Goal: Task Accomplishment & Management: Use online tool/utility

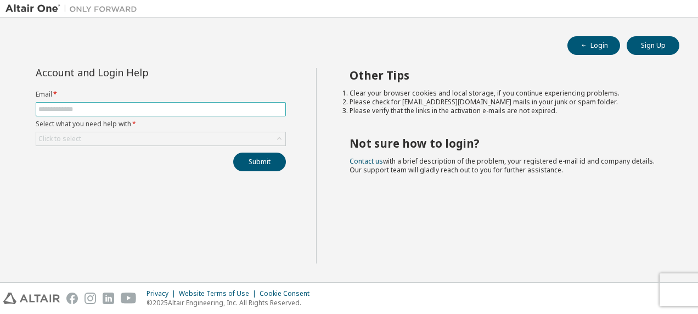
click at [180, 108] on input "text" at bounding box center [160, 109] width 245 height 9
type input "**********"
click at [159, 138] on div "Click to select" at bounding box center [160, 138] width 249 height 13
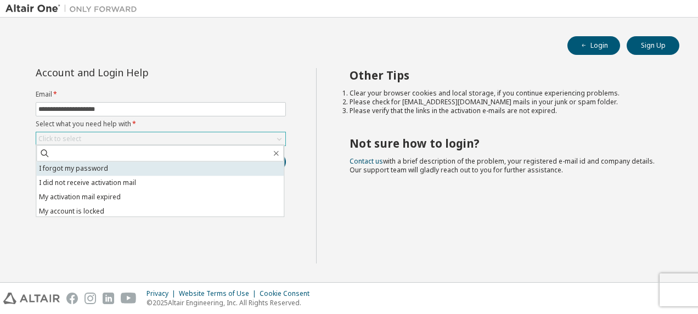
click at [139, 171] on li "I forgot my password" at bounding box center [160, 168] width 248 height 14
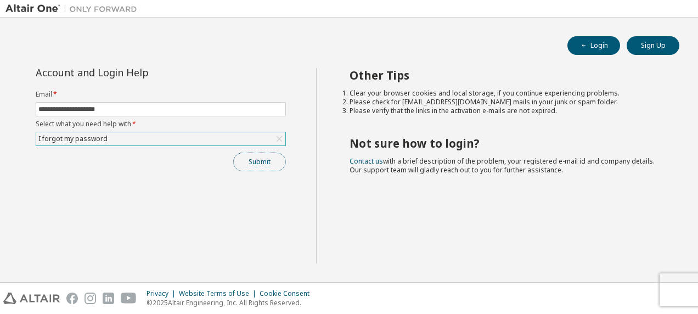
click at [251, 160] on button "Submit" at bounding box center [259, 162] width 53 height 19
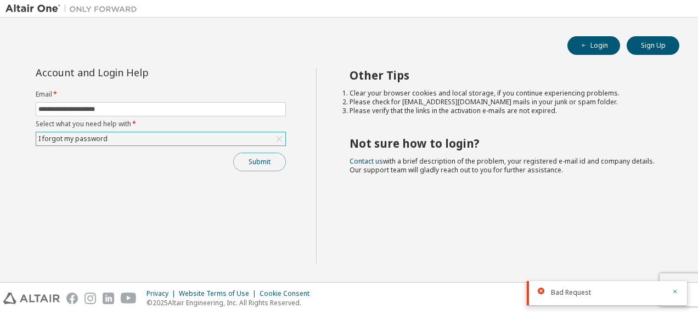
click at [269, 164] on button "Submit" at bounding box center [259, 162] width 53 height 19
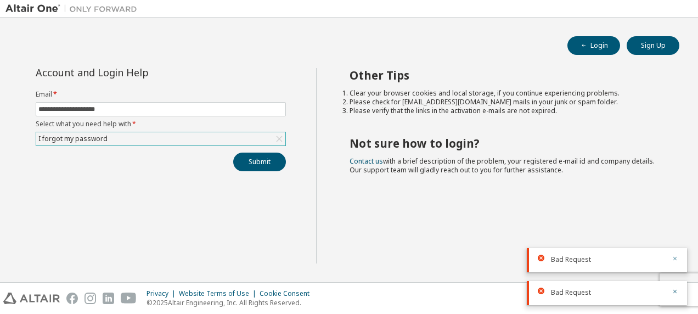
click at [672, 260] on icon "button" at bounding box center [675, 258] width 7 height 7
click at [674, 291] on icon "button" at bounding box center [675, 291] width 7 height 7
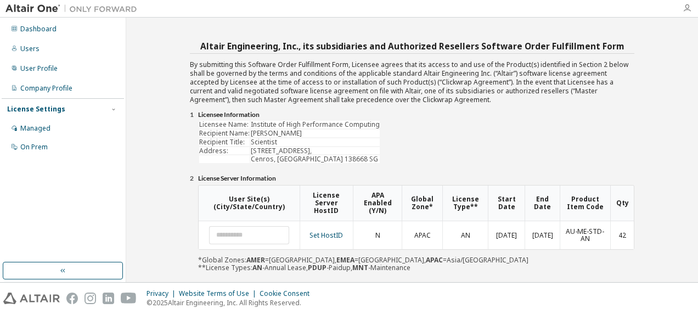
click at [690, 11] on icon "button" at bounding box center [687, 8] width 9 height 9
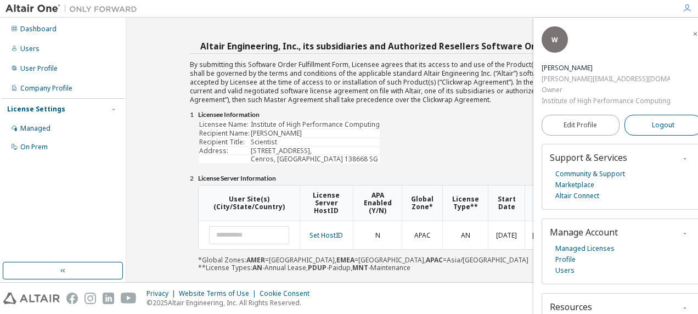
click at [654, 125] on span "Logout" at bounding box center [663, 125] width 23 height 11
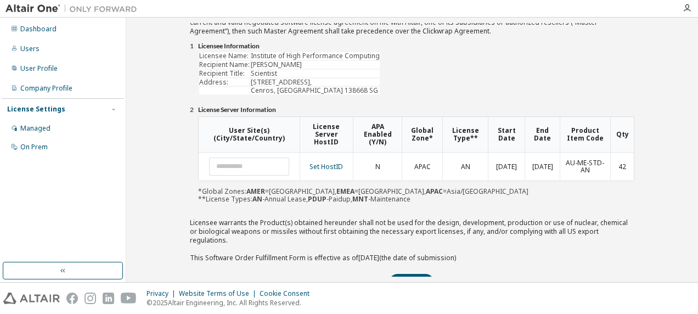
scroll to position [66, 0]
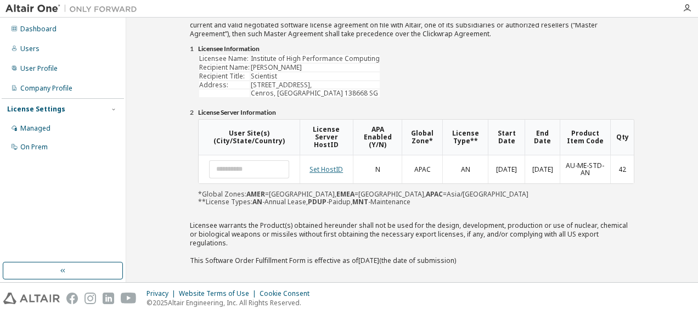
click at [326, 169] on link "Set HostID" at bounding box center [326, 169] width 33 height 9
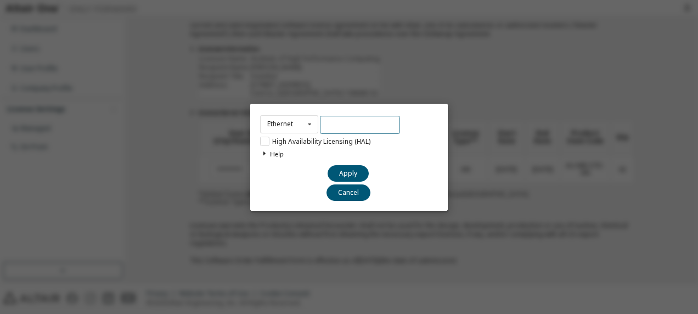
click at [335, 122] on input "text" at bounding box center [360, 125] width 80 height 18
paste input "**********"
type input "**********"
click at [261, 153] on icon at bounding box center [264, 153] width 8 height 7
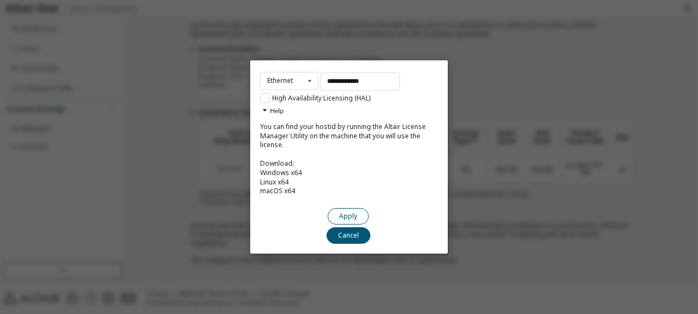
click at [347, 217] on button "Apply" at bounding box center [348, 216] width 41 height 16
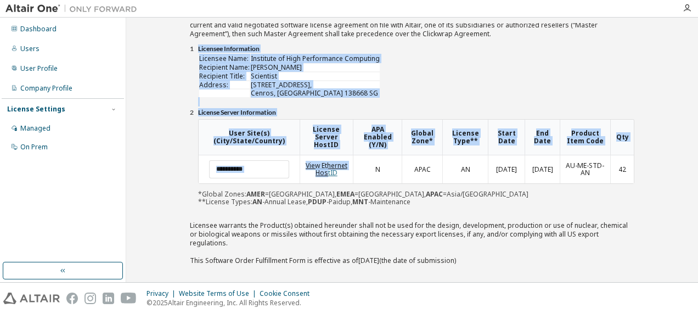
drag, startPoint x: 477, startPoint y: 215, endPoint x: 328, endPoint y: 170, distance: 154.8
click at [328, 170] on div "Altair Engineering, Inc., its subsidiaries and Authorized Resellers Software Or…" at bounding box center [412, 133] width 445 height 321
drag, startPoint x: 328, startPoint y: 170, endPoint x: 435, endPoint y: 205, distance: 112.2
click at [435, 205] on div "Altair Engineering, Inc., its subsidiaries and Authorized Resellers Software Or…" at bounding box center [412, 133] width 445 height 321
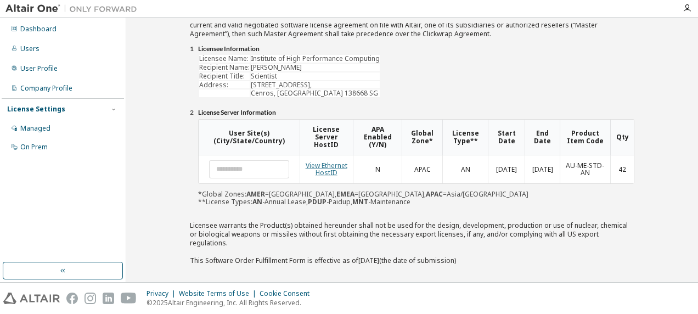
click at [330, 164] on link "View Ethernet HostID" at bounding box center [327, 169] width 42 height 17
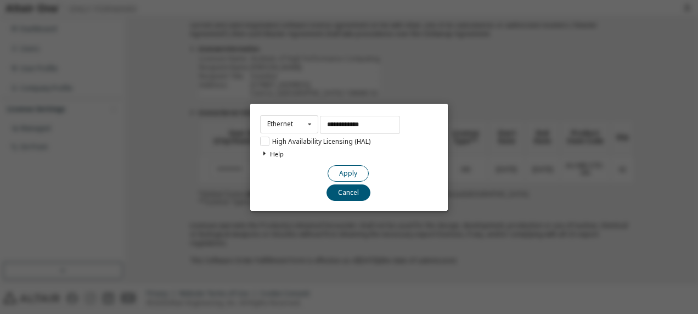
click at [338, 171] on button "Apply" at bounding box center [348, 173] width 41 height 16
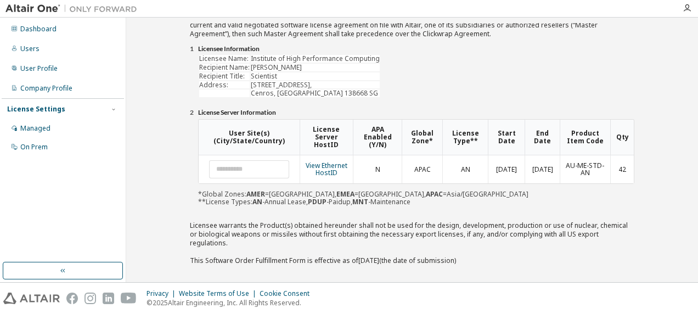
click at [398, 277] on button "Submit" at bounding box center [411, 285] width 45 height 16
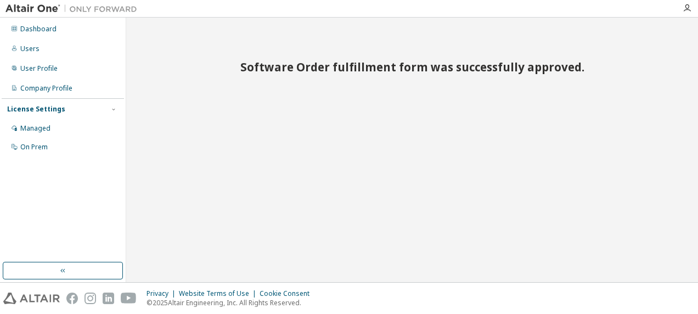
scroll to position [0, 0]
click at [687, 8] on icon "button" at bounding box center [687, 8] width 9 height 9
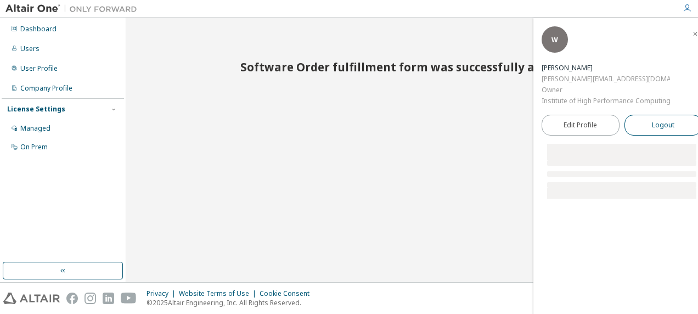
click at [652, 124] on span "Logout" at bounding box center [663, 125] width 23 height 11
